Goal: Find specific page/section: Find specific page/section

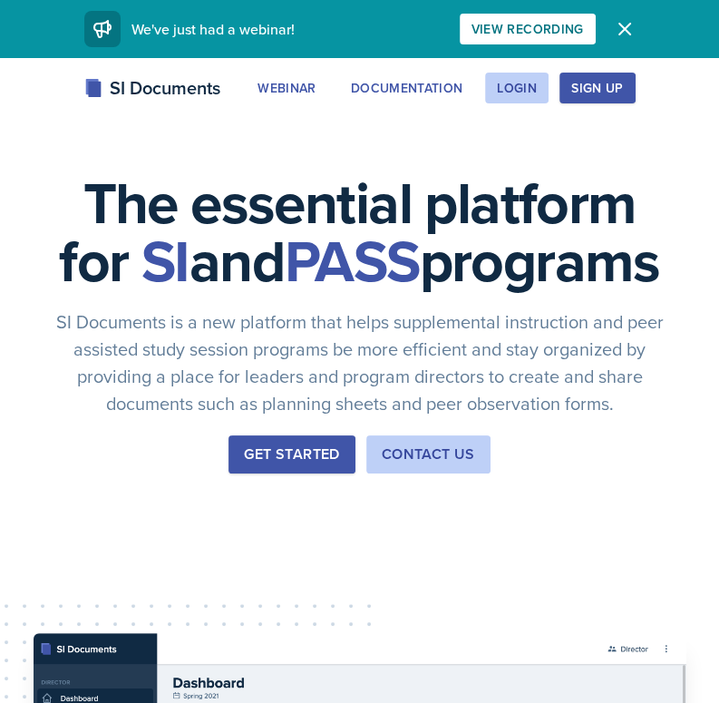
click at [598, 89] on div "Sign Up" at bounding box center [597, 88] width 52 height 15
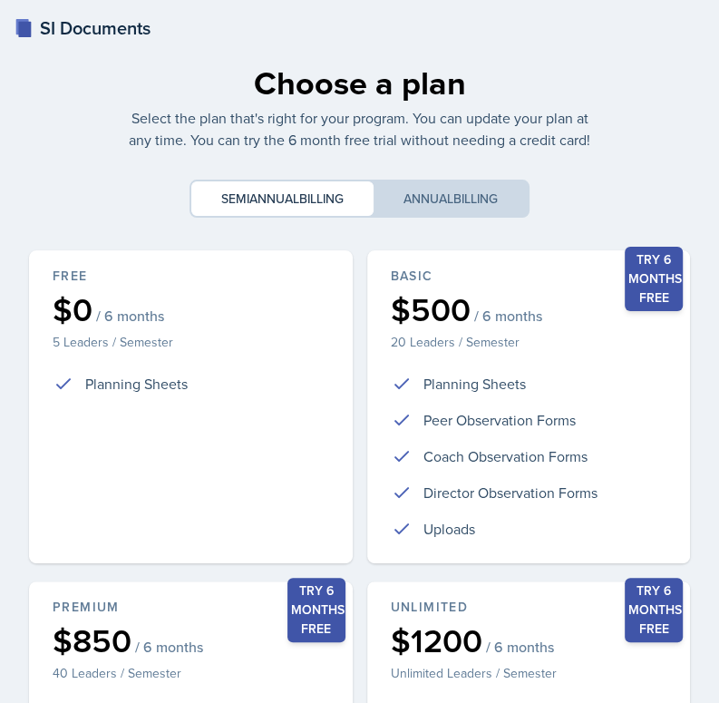
click at [598, 89] on div "Choose a plan Select the plan that's right for your program. You can update you…" at bounding box center [359, 522] width 675 height 957
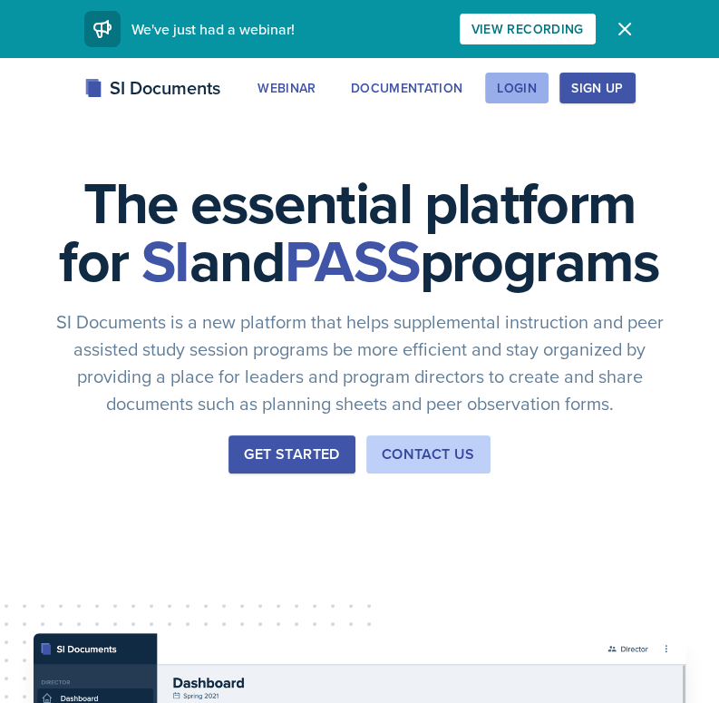
click at [522, 95] on div "Login" at bounding box center [517, 88] width 40 height 15
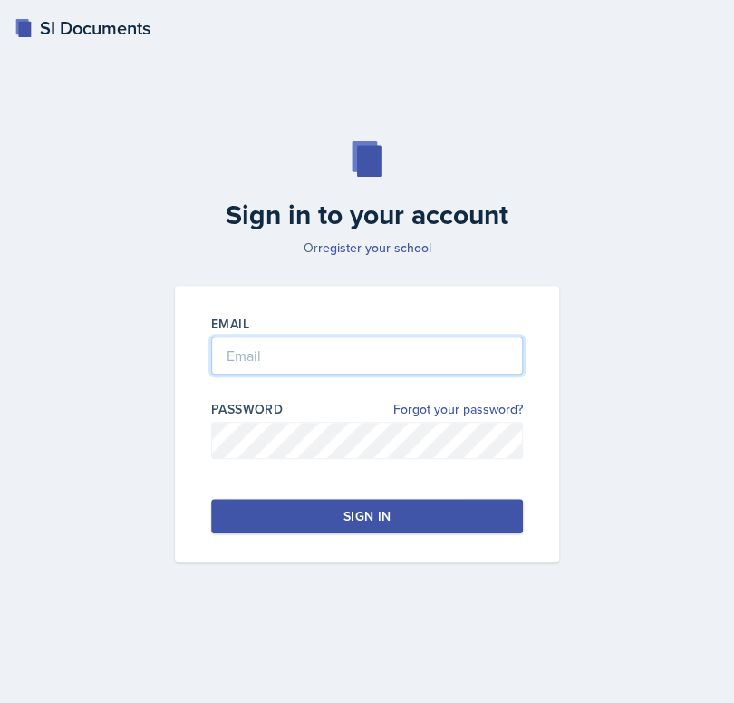
type input "gkiknave@students.kennesaw.edu"
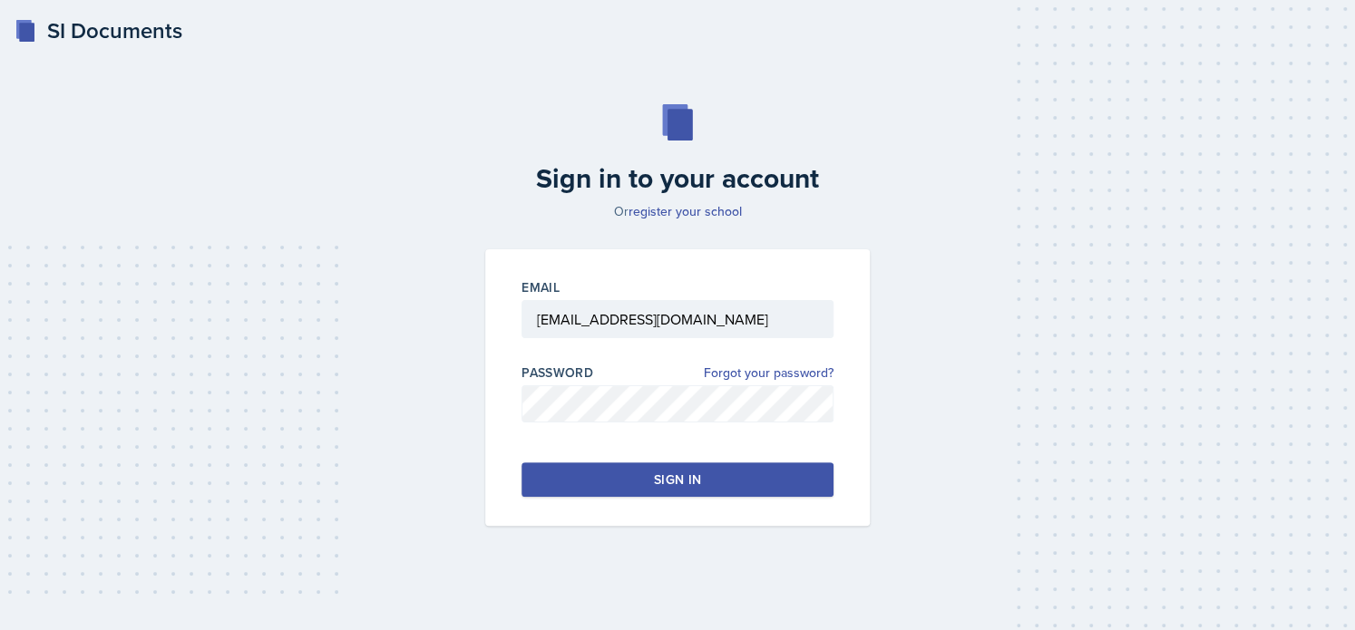
click at [575, 476] on button "Sign in" at bounding box center [677, 479] width 312 height 34
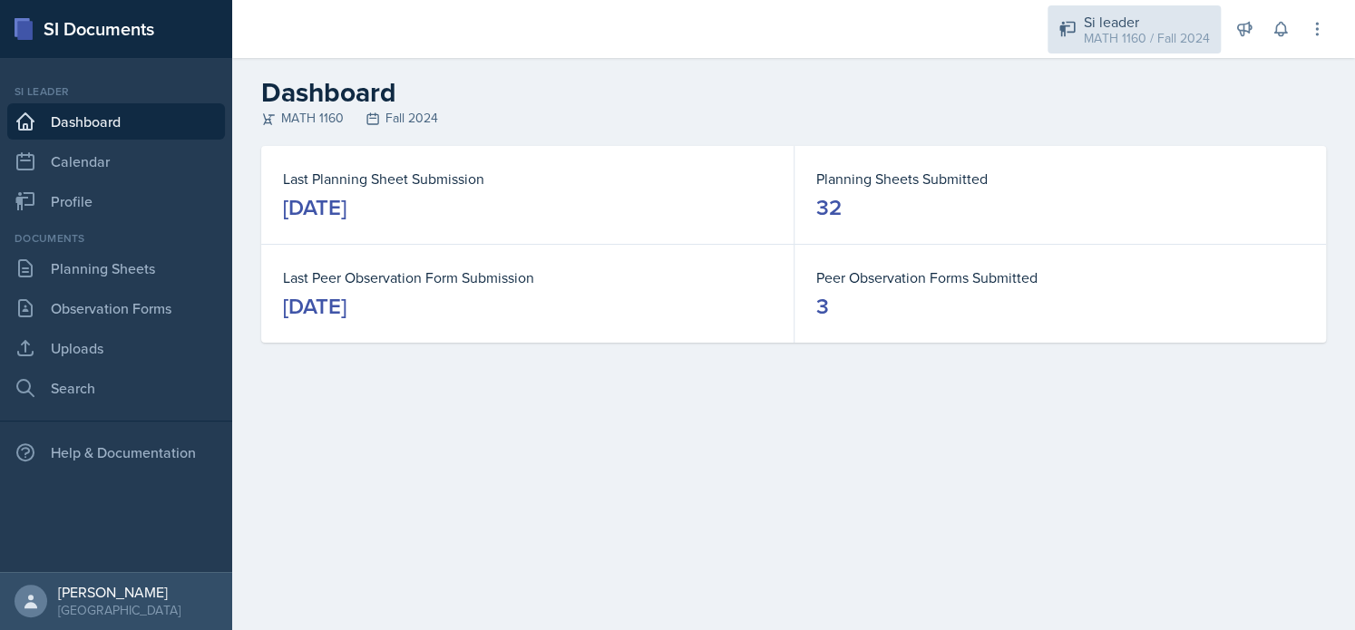
click at [735, 38] on div "MATH 1160 / Fall 2024" at bounding box center [1146, 38] width 126 height 19
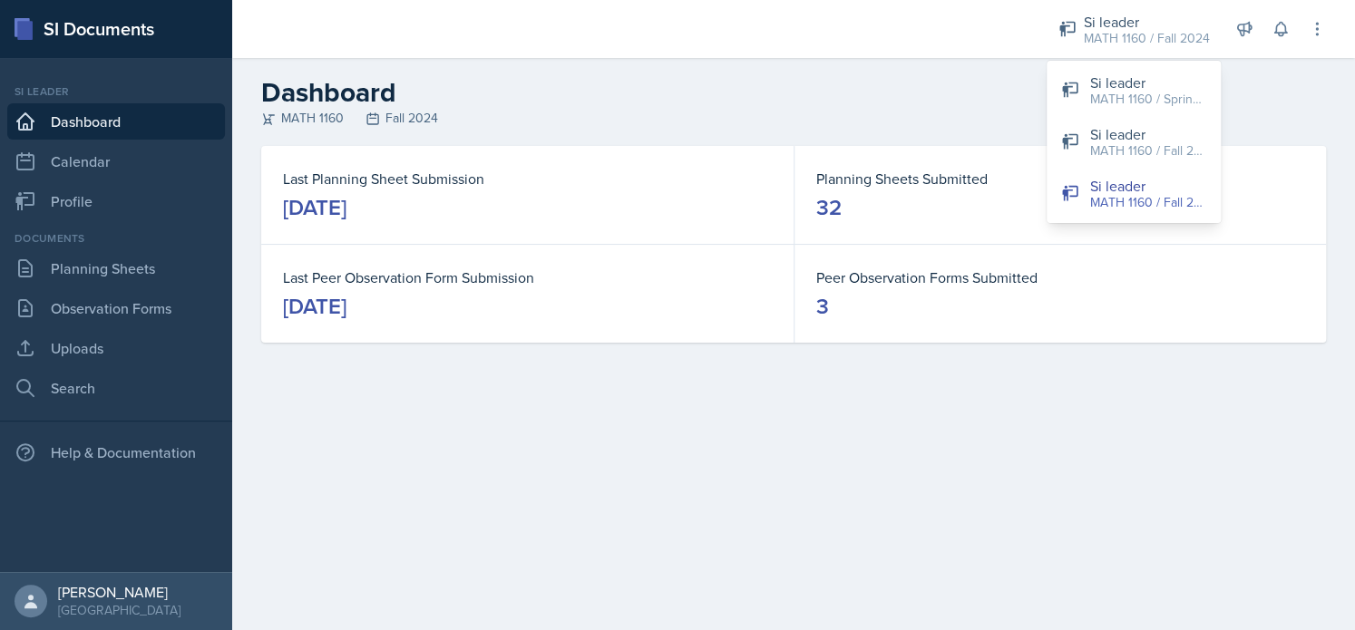
click at [735, 369] on div "Last Planning Sheet Submission January 3rd, 2025 Planning Sheets Submitted 32 L…" at bounding box center [793, 266] width 1122 height 240
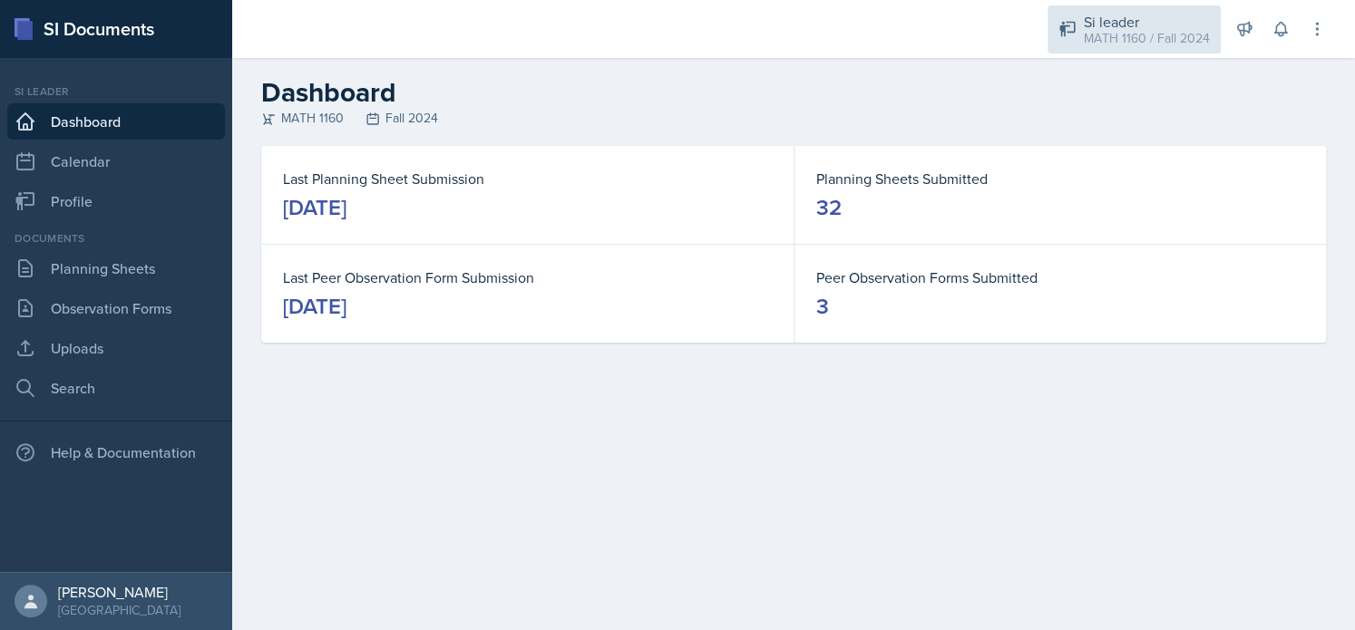
click at [735, 21] on div "Si leader" at bounding box center [1146, 22] width 126 height 22
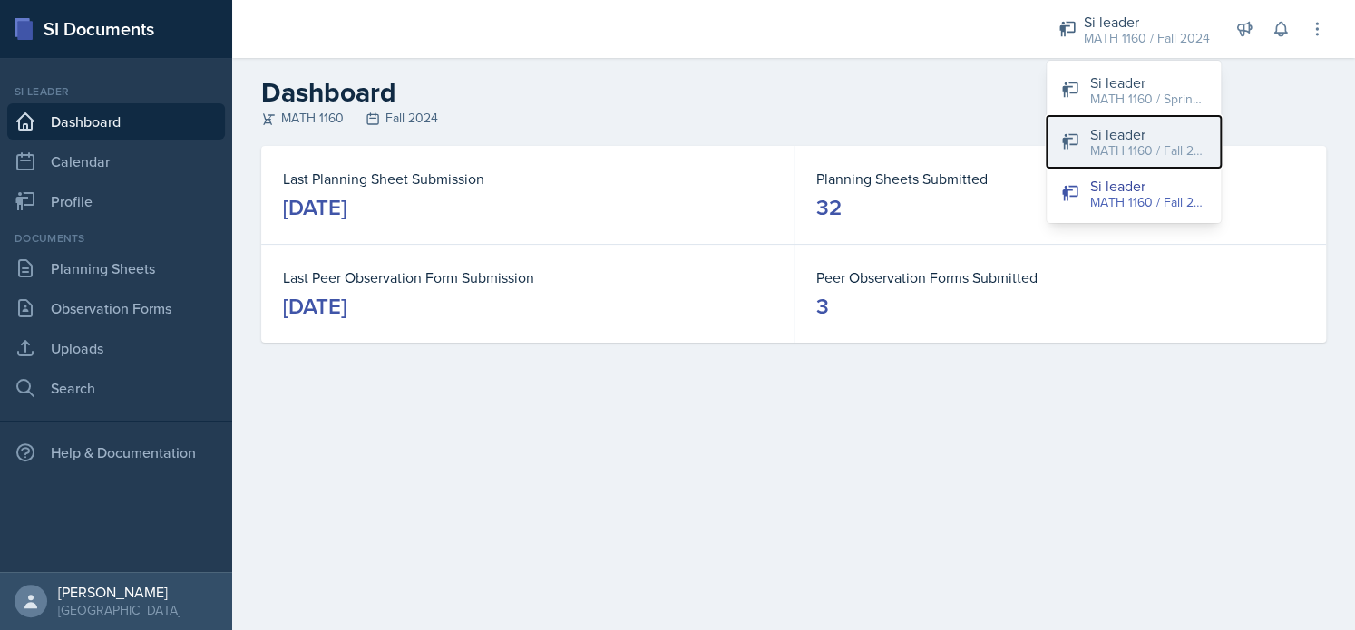
click at [735, 137] on div "Si leader" at bounding box center [1148, 134] width 116 height 22
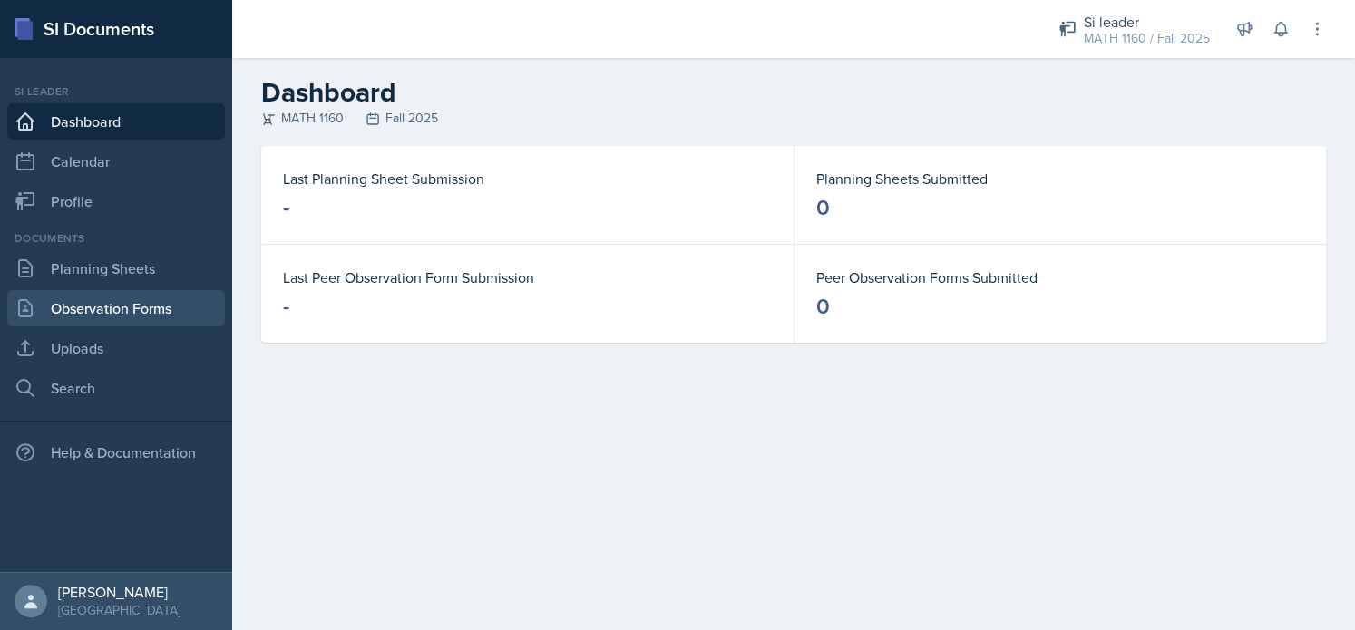
click at [170, 307] on link "Observation Forms" at bounding box center [116, 308] width 218 height 36
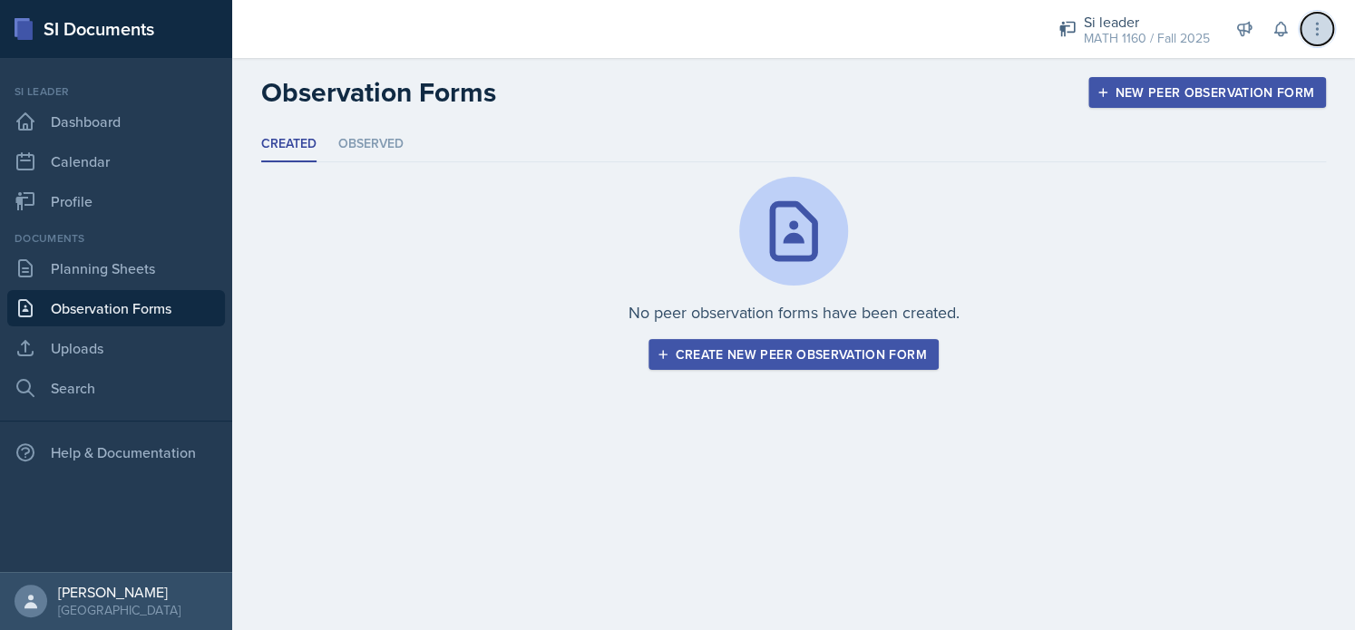
click at [735, 31] on button at bounding box center [1316, 29] width 33 height 33
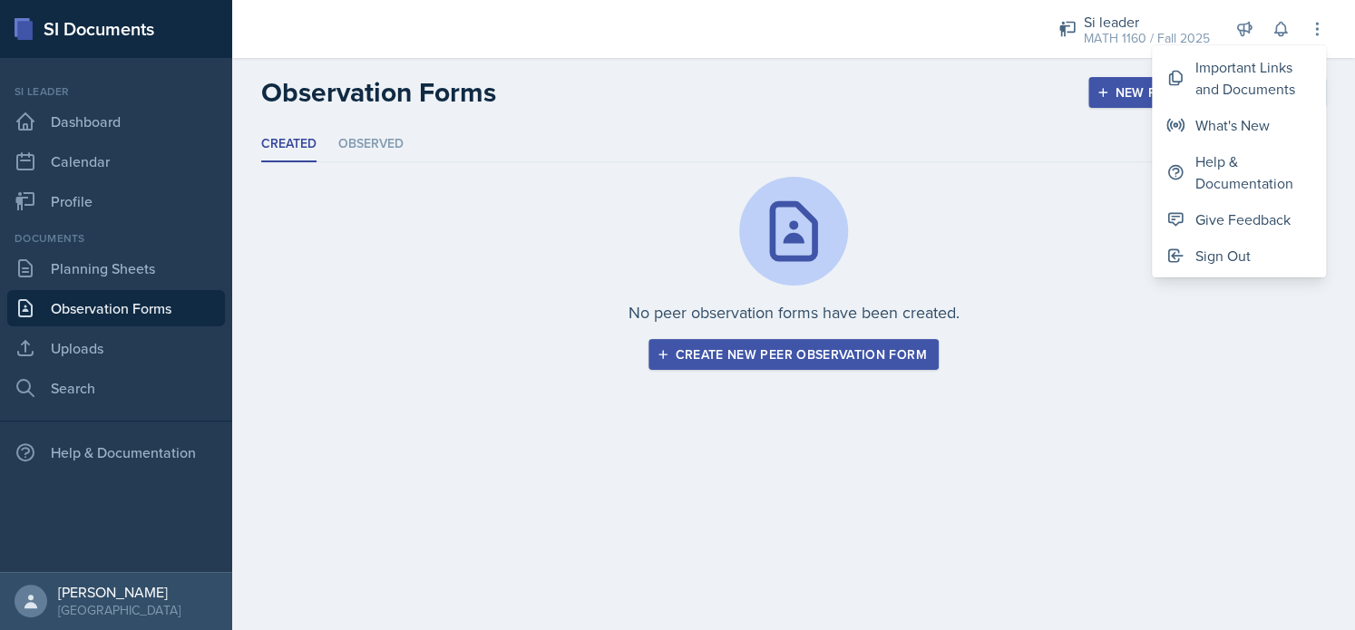
click at [735, 345] on div "No peer observation forms have been created. Create new peer observation form" at bounding box center [793, 273] width 1064 height 193
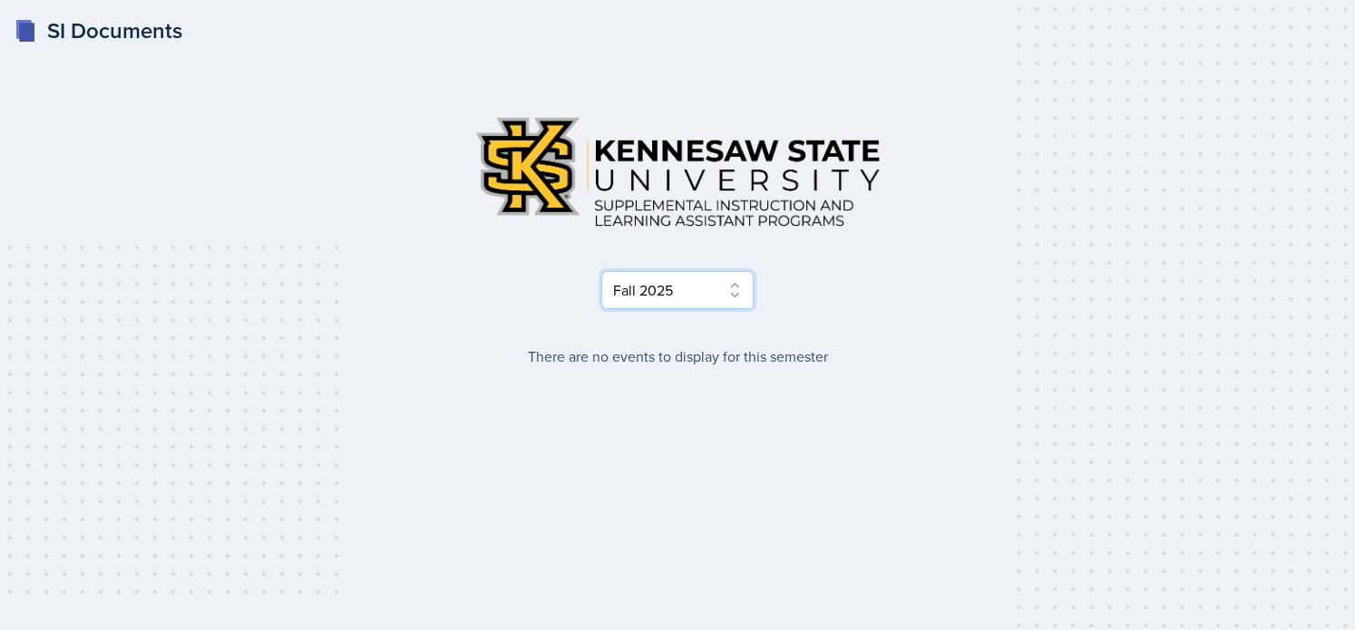
click at [675, 296] on select "Select Semester Fall 2025 Summer 2025 Spring 2025 Fall 2024 Summer 2024 Spring …" at bounding box center [677, 290] width 152 height 38
click at [601, 271] on select "Select Semester Fall 2025 Summer 2025 Spring 2025 Fall 2024 Summer 2024 Spring …" at bounding box center [677, 290] width 152 height 38
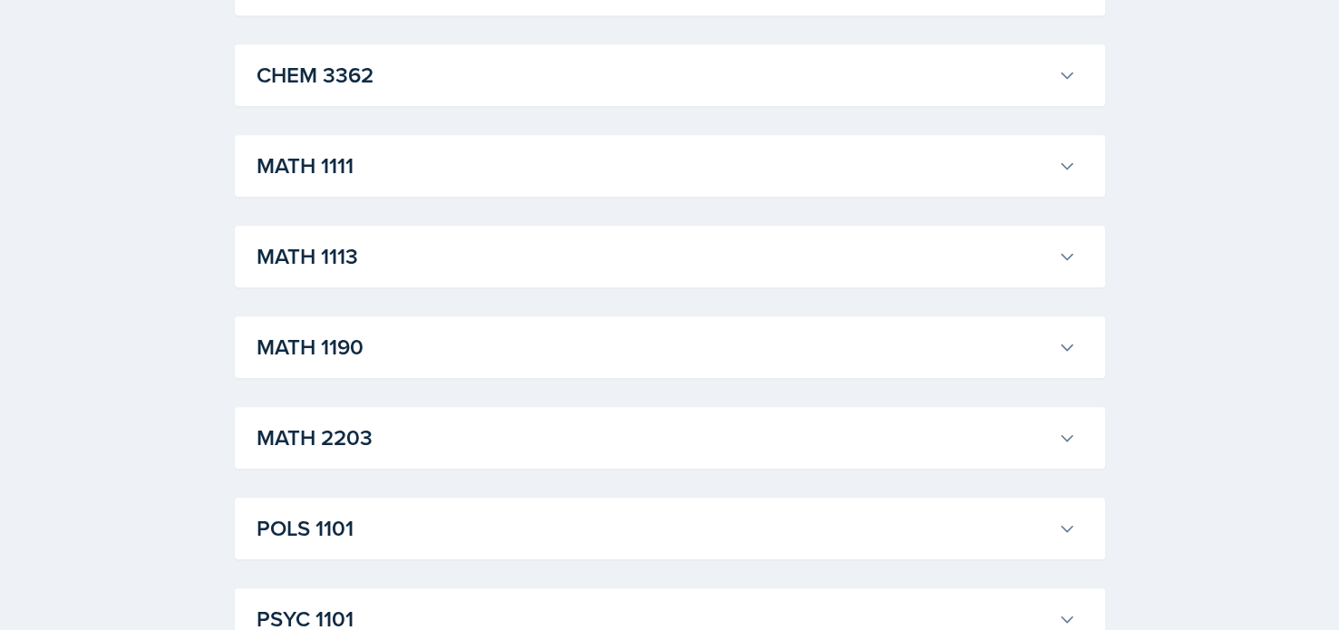
scroll to position [1252, 0]
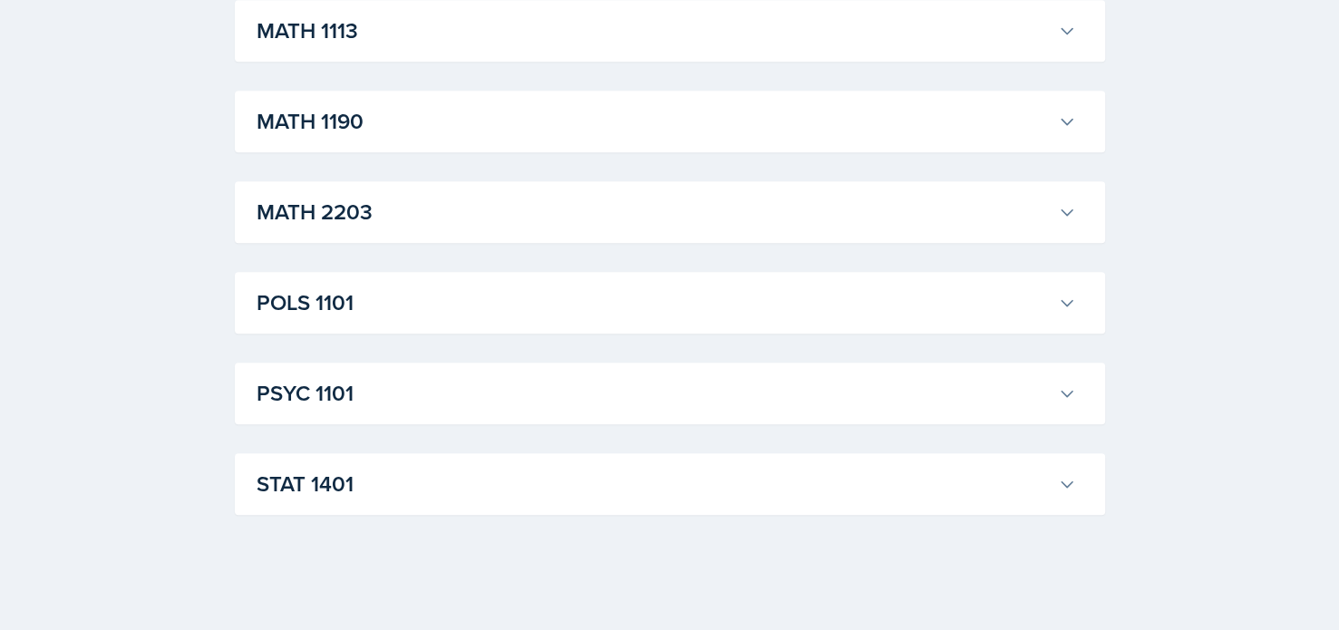
drag, startPoint x: 642, startPoint y: 347, endPoint x: 124, endPoint y: 286, distance: 521.3
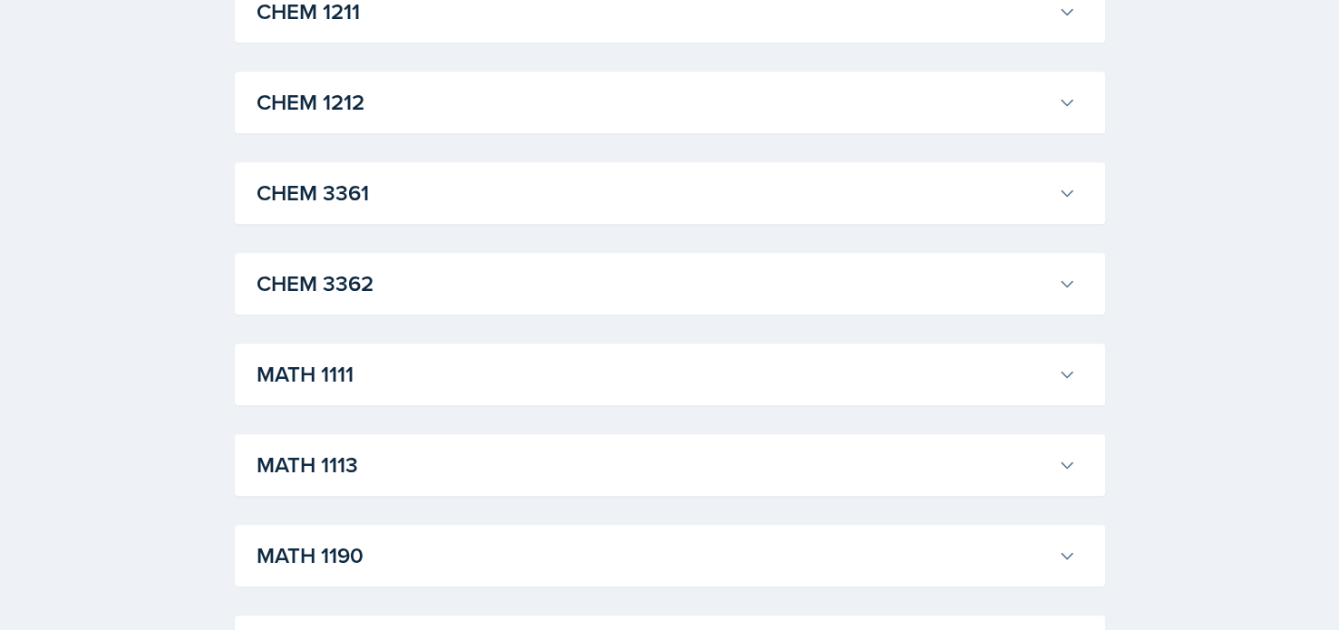
scroll to position [766, 0]
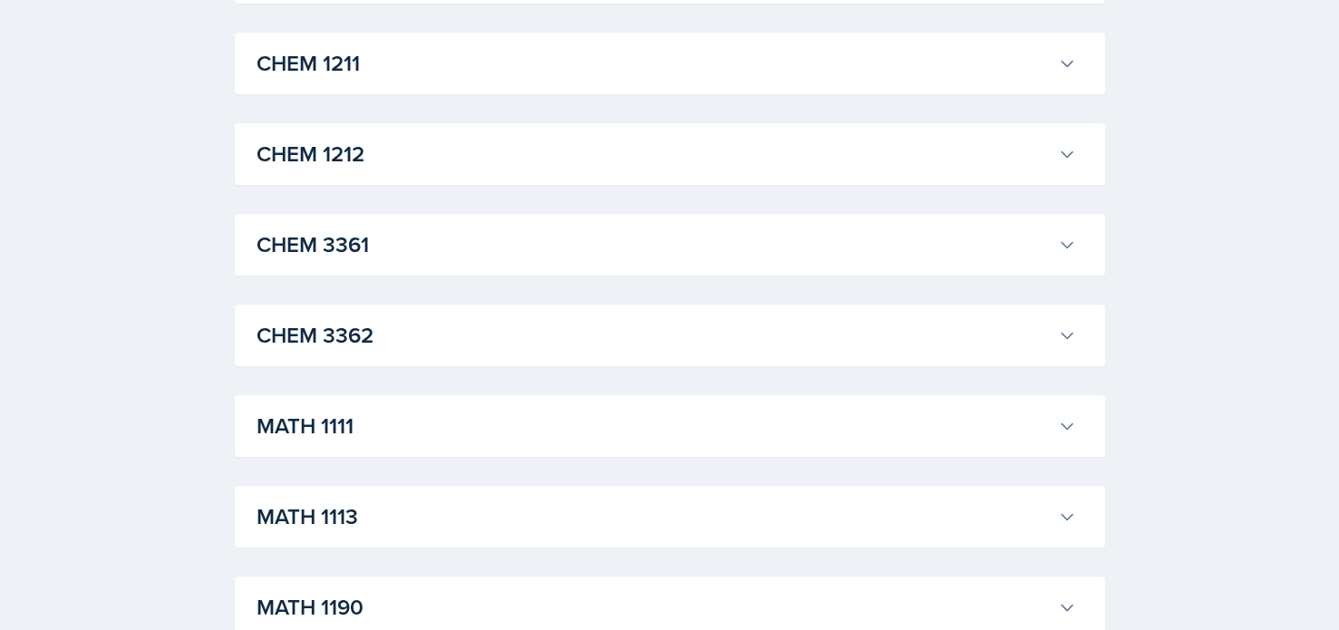
click at [458, 329] on h3 "CHEM 3362" at bounding box center [654, 335] width 794 height 33
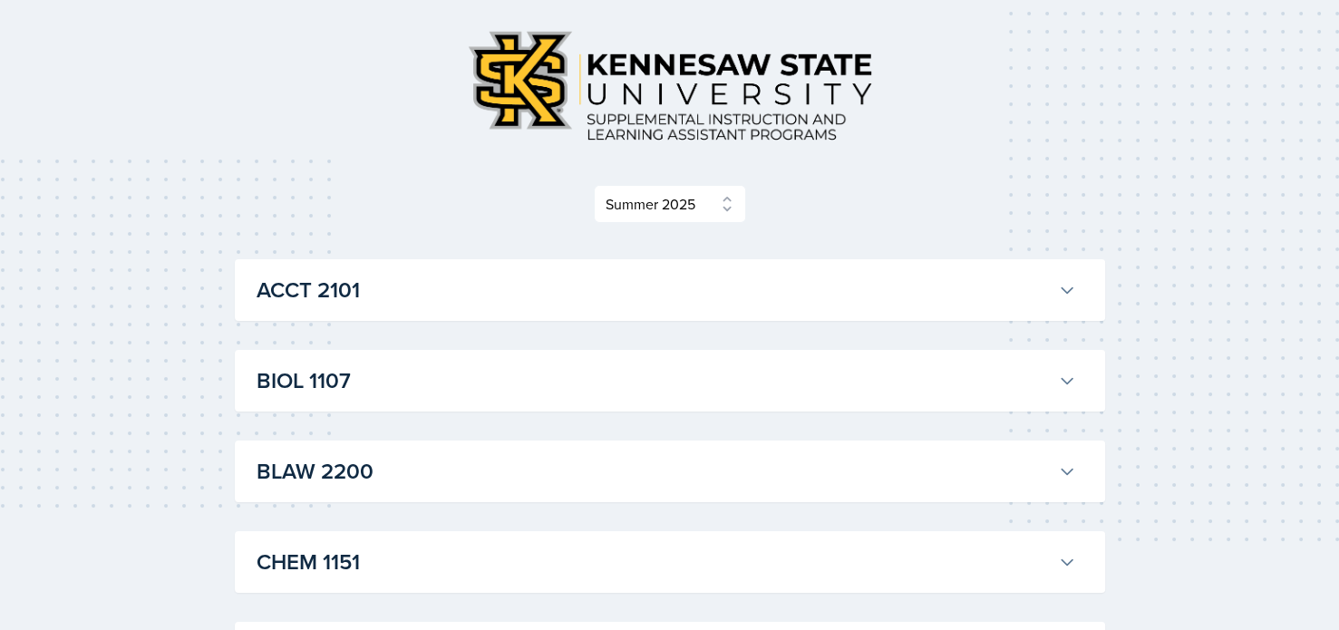
scroll to position [83, 0]
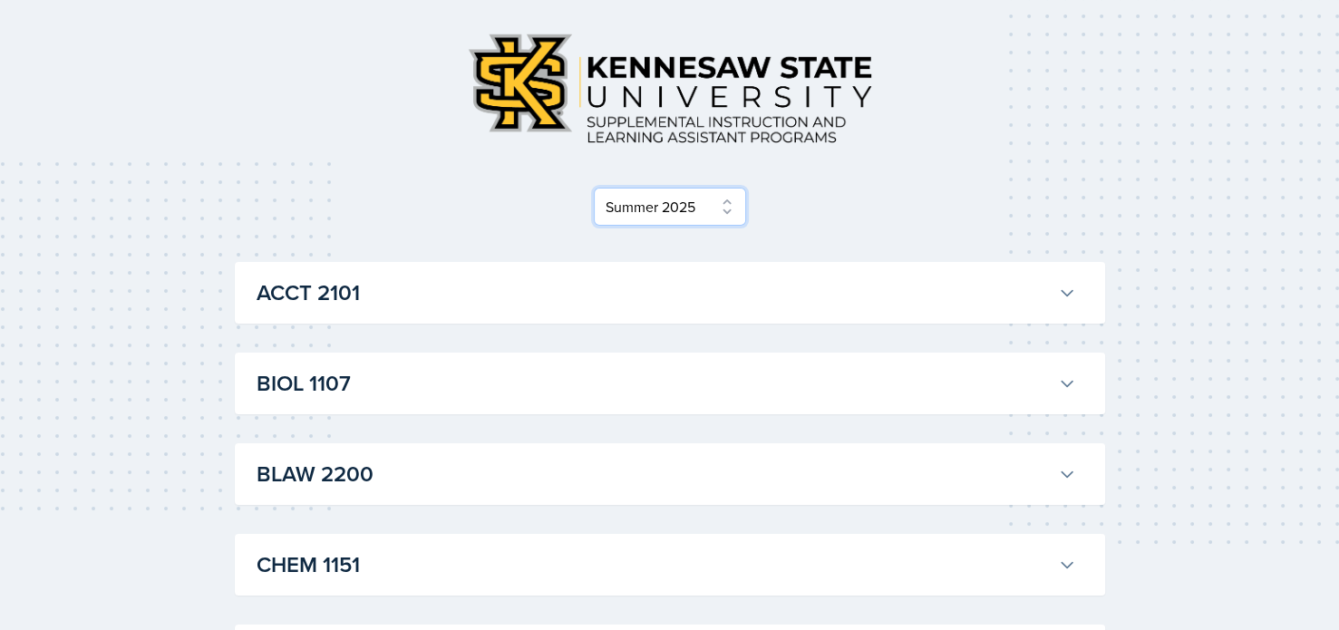
click at [640, 203] on select "Select Semester Fall 2025 Summer 2025 Spring 2025 Fall 2024 Summer 2024 Spring …" at bounding box center [670, 207] width 152 height 38
select select "e2039551-f485-4c1b-a525-5b9893bb04c4"
click at [594, 188] on select "Select Semester Fall 2025 Summer 2025 Spring 2025 Fall 2024 Summer 2024 Spring …" at bounding box center [670, 207] width 152 height 38
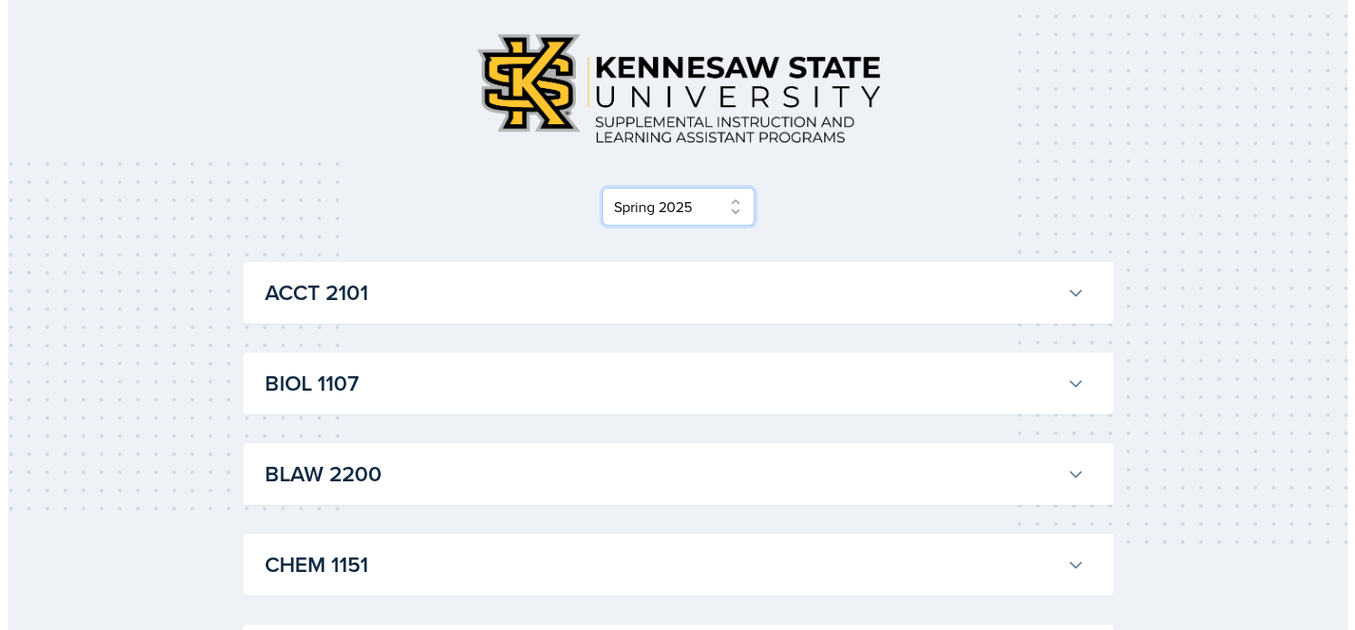
scroll to position [0, 0]
